Goal: Information Seeking & Learning: Learn about a topic

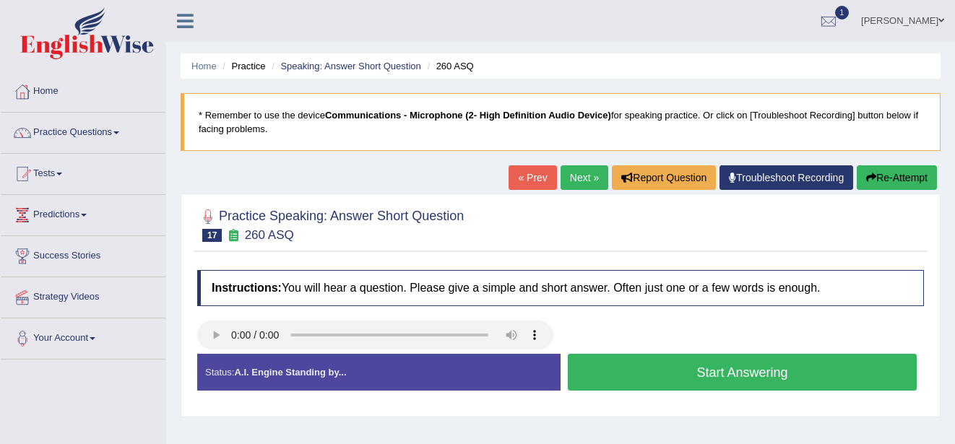
click at [676, 370] on button "Start Answering" at bounding box center [742, 372] width 349 height 37
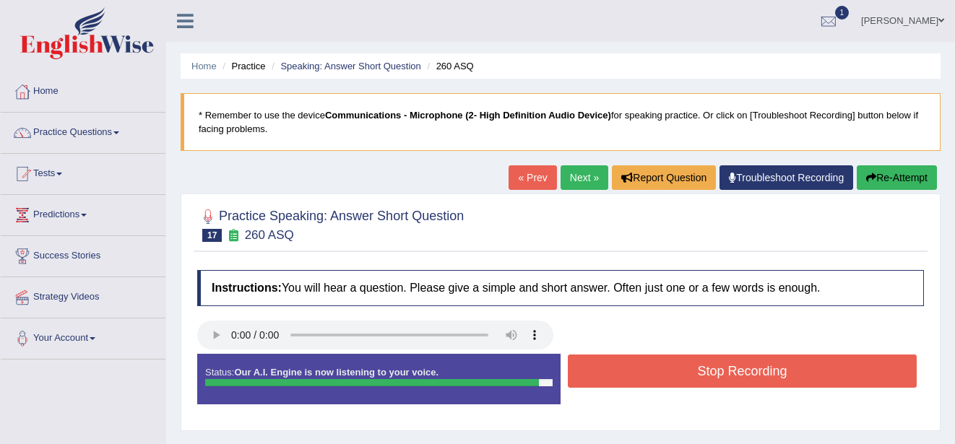
click at [850, 371] on button "Stop Recording" at bounding box center [742, 371] width 349 height 33
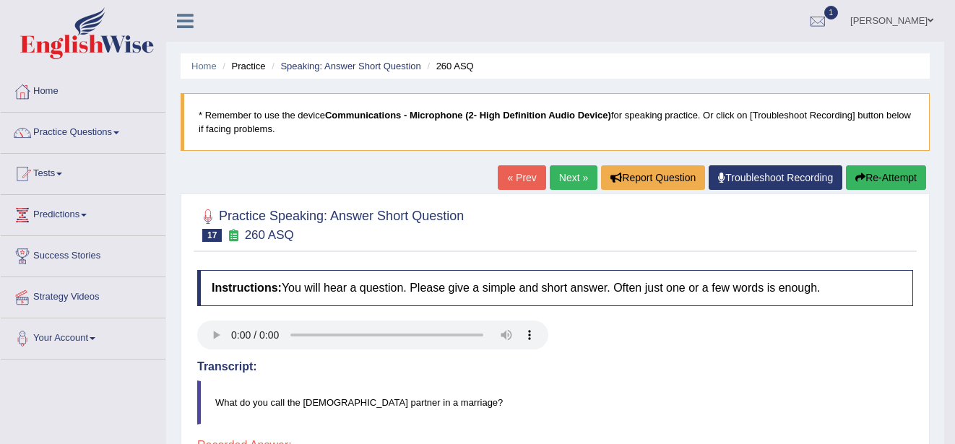
click at [876, 171] on button "Re-Attempt" at bounding box center [885, 177] width 80 height 25
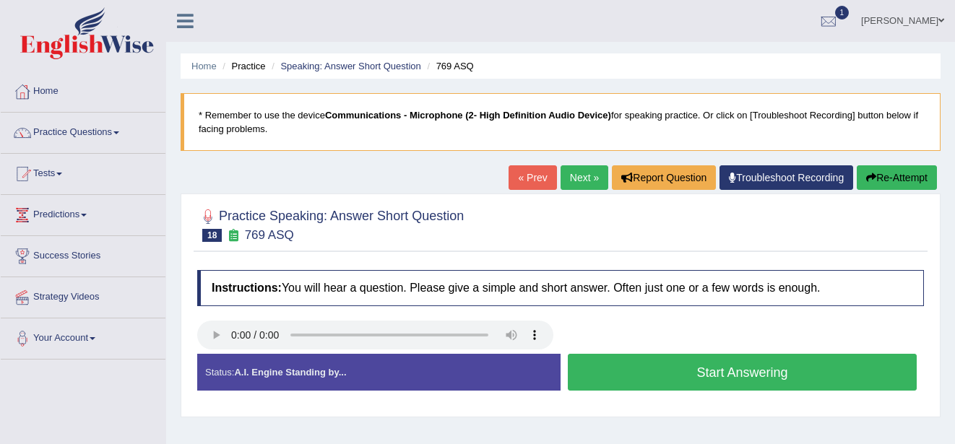
click at [648, 373] on button "Start Answering" at bounding box center [742, 372] width 349 height 37
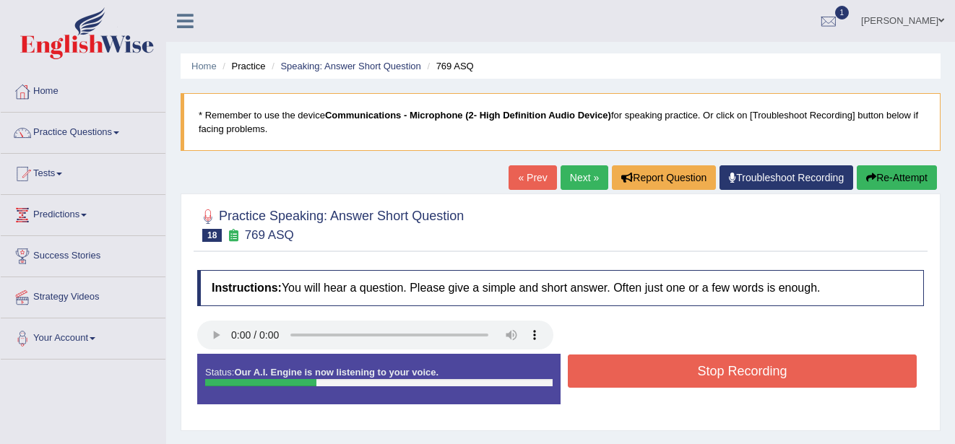
click at [648, 373] on button "Stop Recording" at bounding box center [742, 371] width 349 height 33
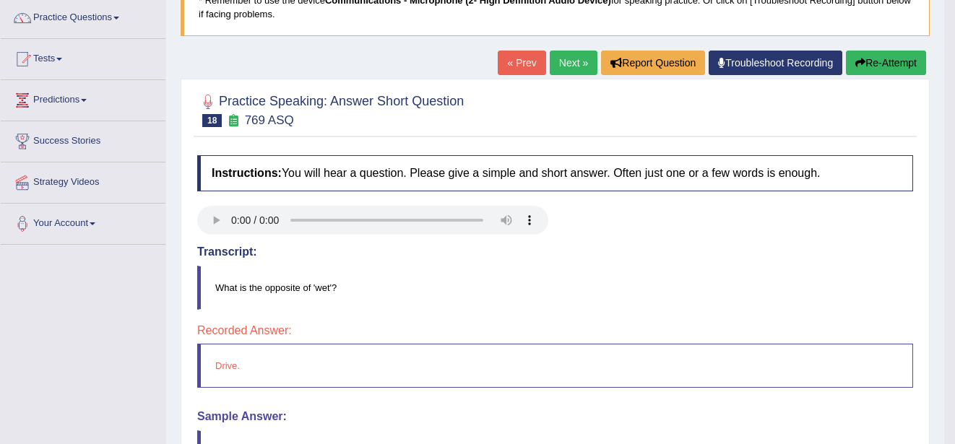
scroll to position [144, 0]
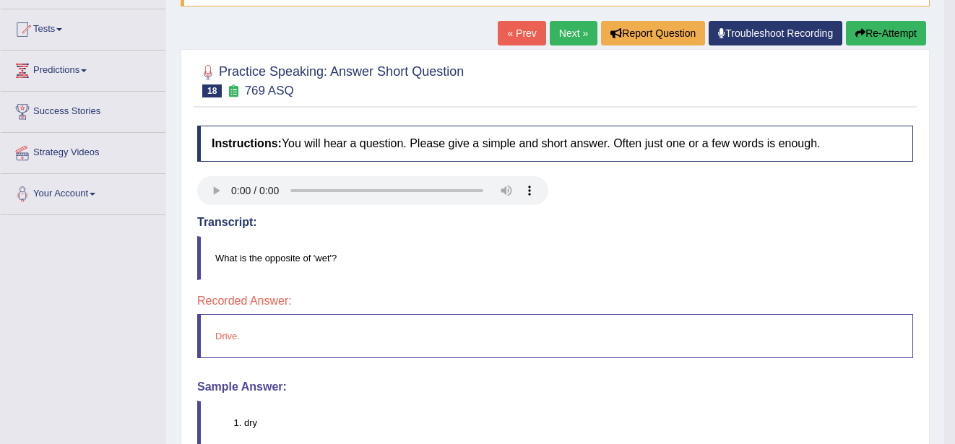
click at [578, 29] on link "Next »" at bounding box center [573, 33] width 48 height 25
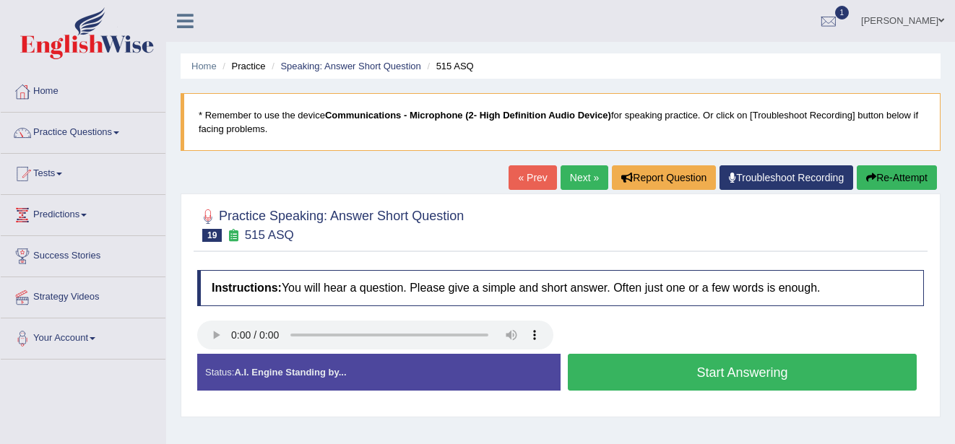
click at [618, 371] on button "Start Answering" at bounding box center [742, 372] width 349 height 37
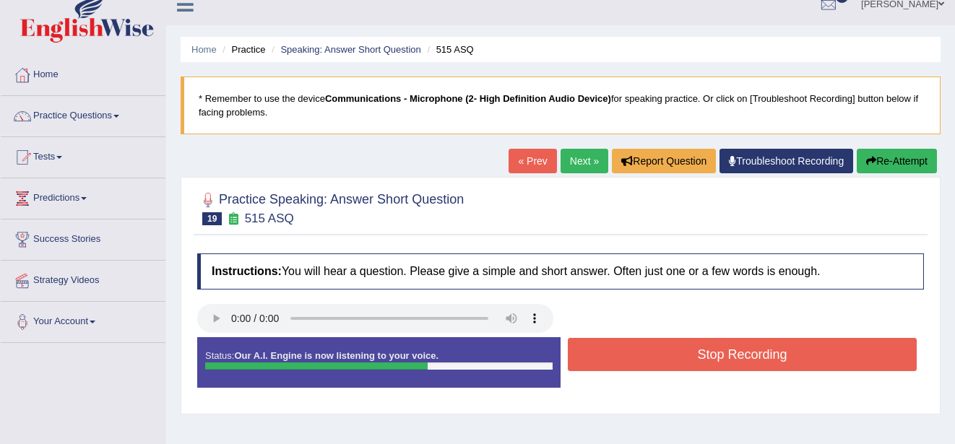
scroll to position [29, 0]
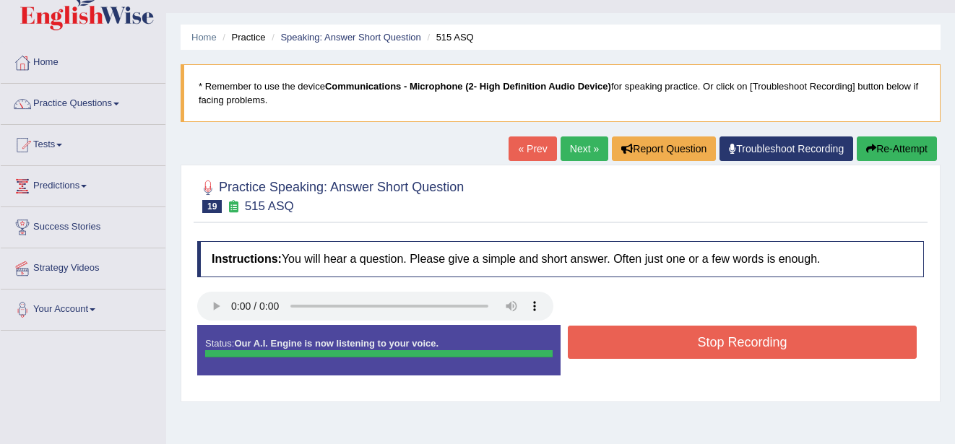
click at [846, 350] on button "Stop Recording" at bounding box center [742, 342] width 349 height 33
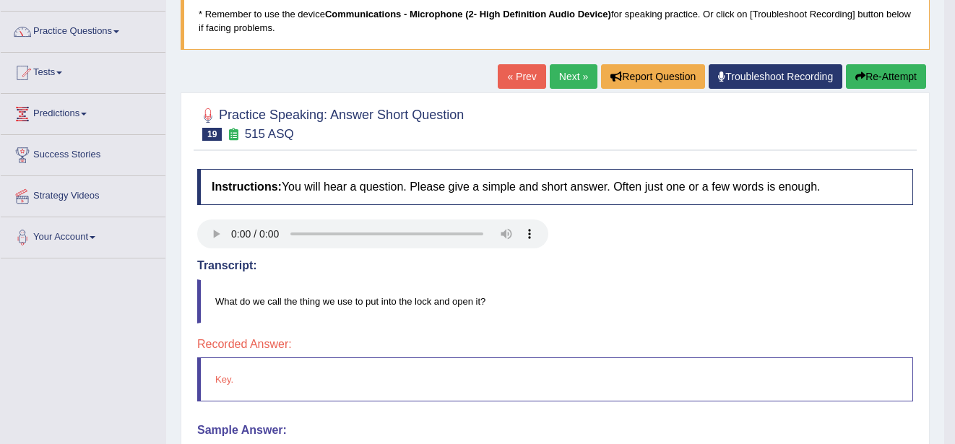
scroll to position [87, 0]
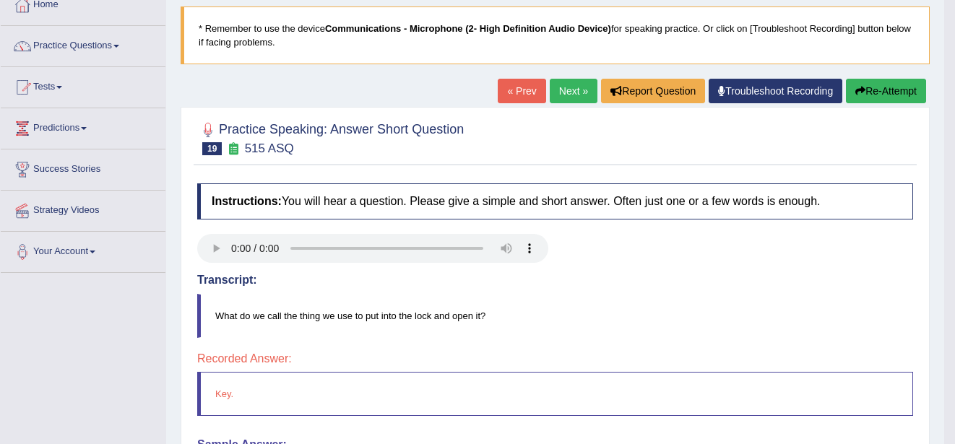
click at [566, 97] on link "Next »" at bounding box center [573, 91] width 48 height 25
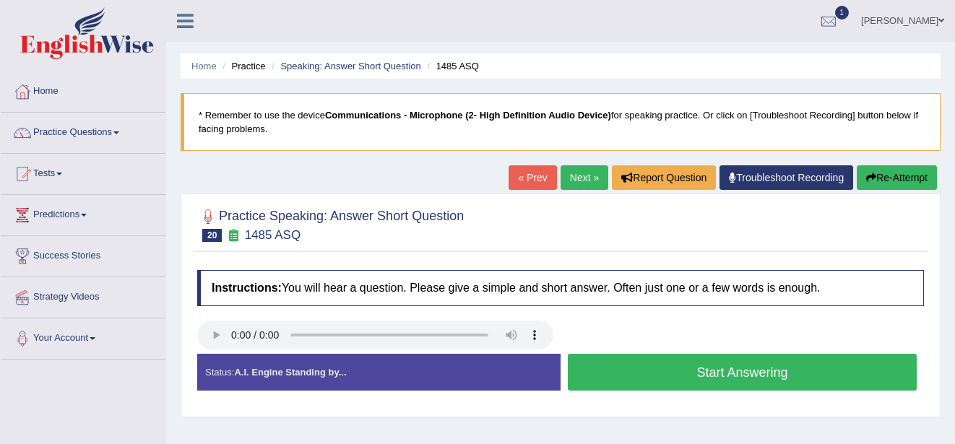
click at [651, 373] on button "Start Answering" at bounding box center [742, 372] width 349 height 37
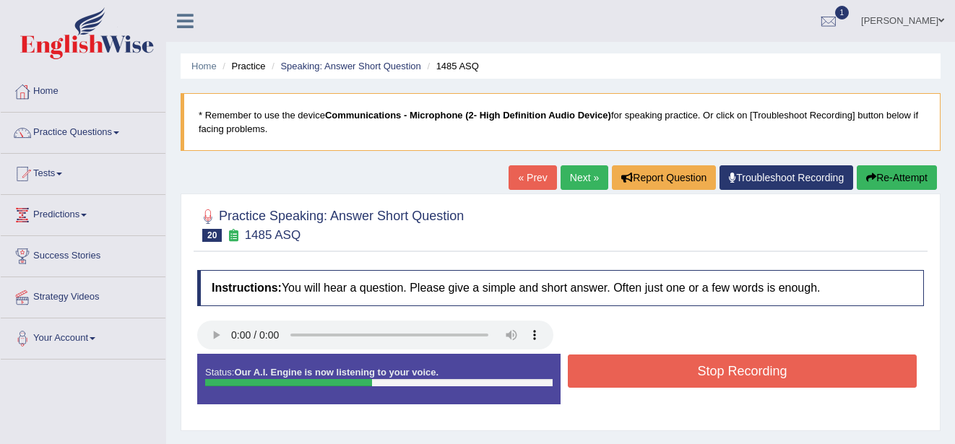
click at [651, 373] on button "Stop Recording" at bounding box center [742, 371] width 349 height 33
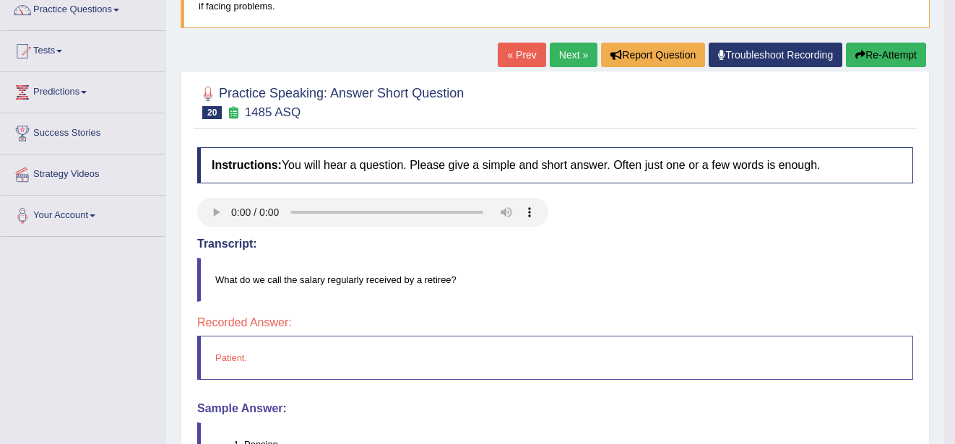
scroll to position [144, 0]
